Goal: Information Seeking & Learning: Learn about a topic

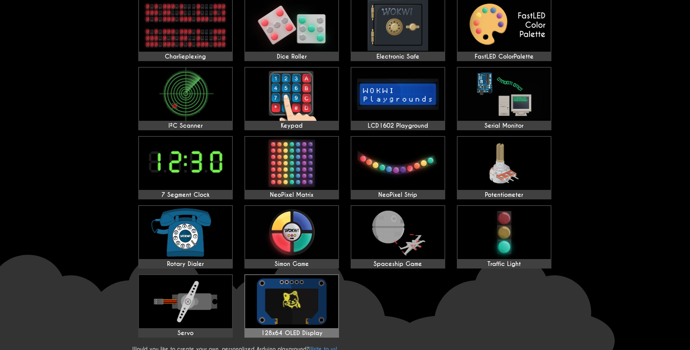
scroll to position [73, 0]
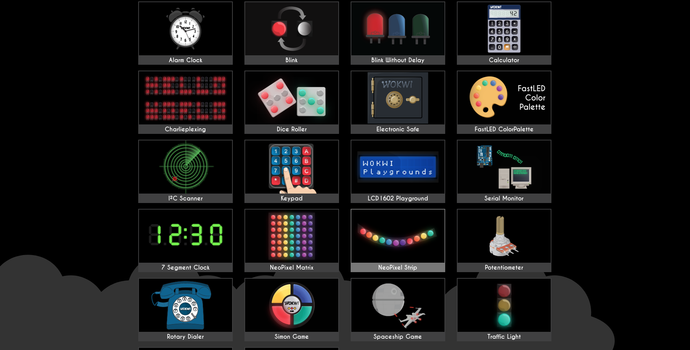
click at [417, 246] on img at bounding box center [397, 236] width 93 height 53
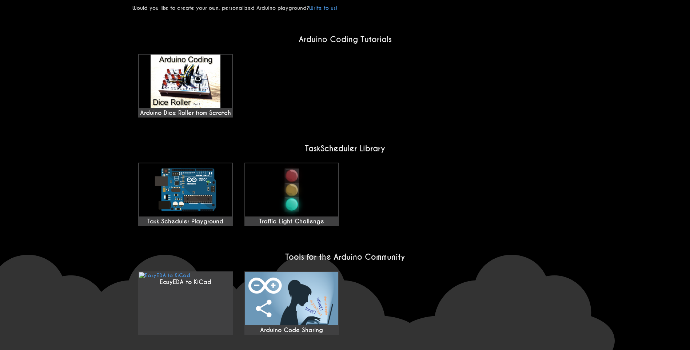
scroll to position [414, 0]
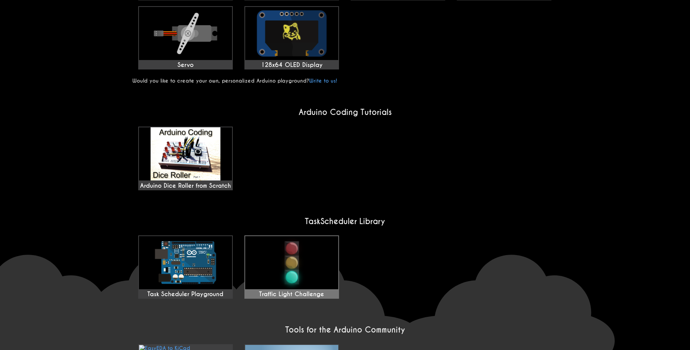
click at [298, 236] on img at bounding box center [291, 262] width 93 height 53
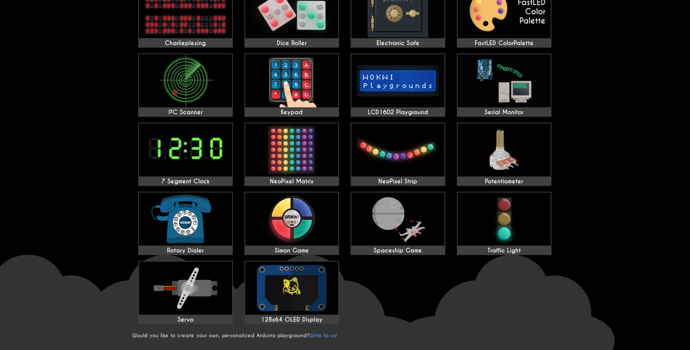
scroll to position [50, 0]
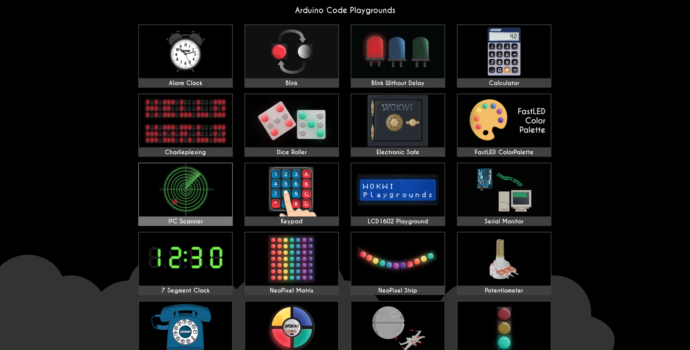
click at [175, 198] on img at bounding box center [185, 189] width 93 height 53
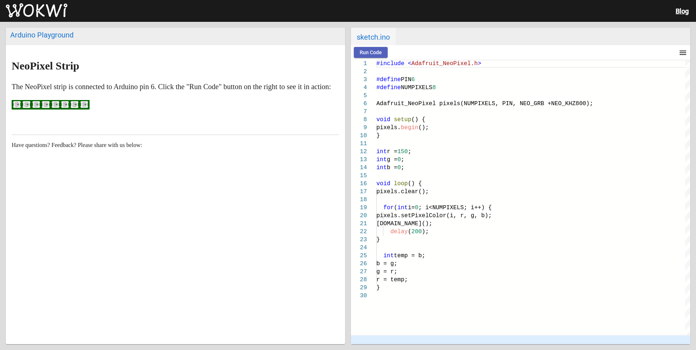
click at [365, 53] on span "Run Code" at bounding box center [370, 52] width 22 height 6
click at [74, 108] on ellipse at bounding box center [75, 104] width 6 height 6
click at [380, 55] on span "Run Code" at bounding box center [370, 52] width 22 height 6
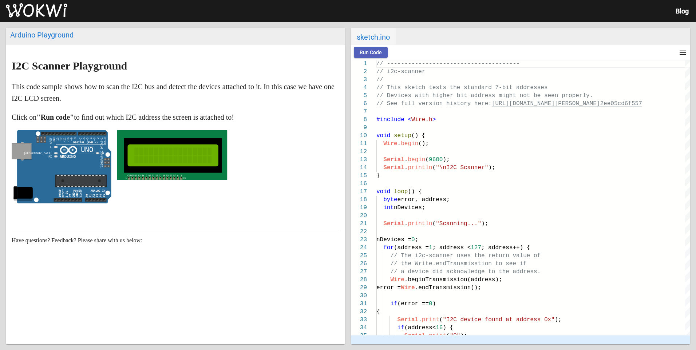
click at [372, 55] on button "Run Code" at bounding box center [371, 52] width 34 height 11
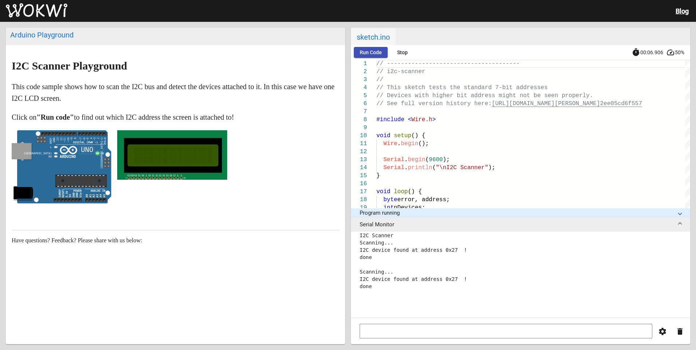
click at [155, 168] on rect at bounding box center [173, 155] width 98 height 35
click at [208, 159] on rect at bounding box center [172, 155] width 77 height 16
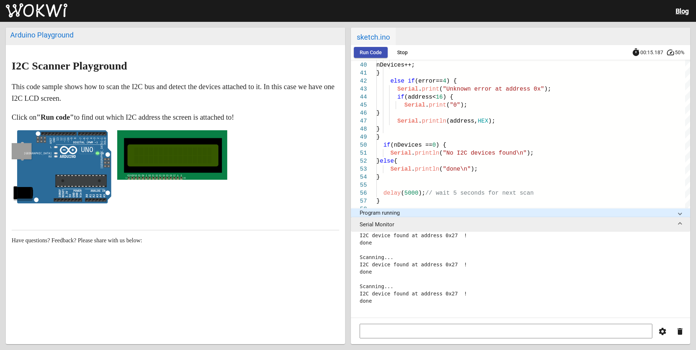
scroll to position [44, 0]
